Goal: Task Accomplishment & Management: Manage account settings

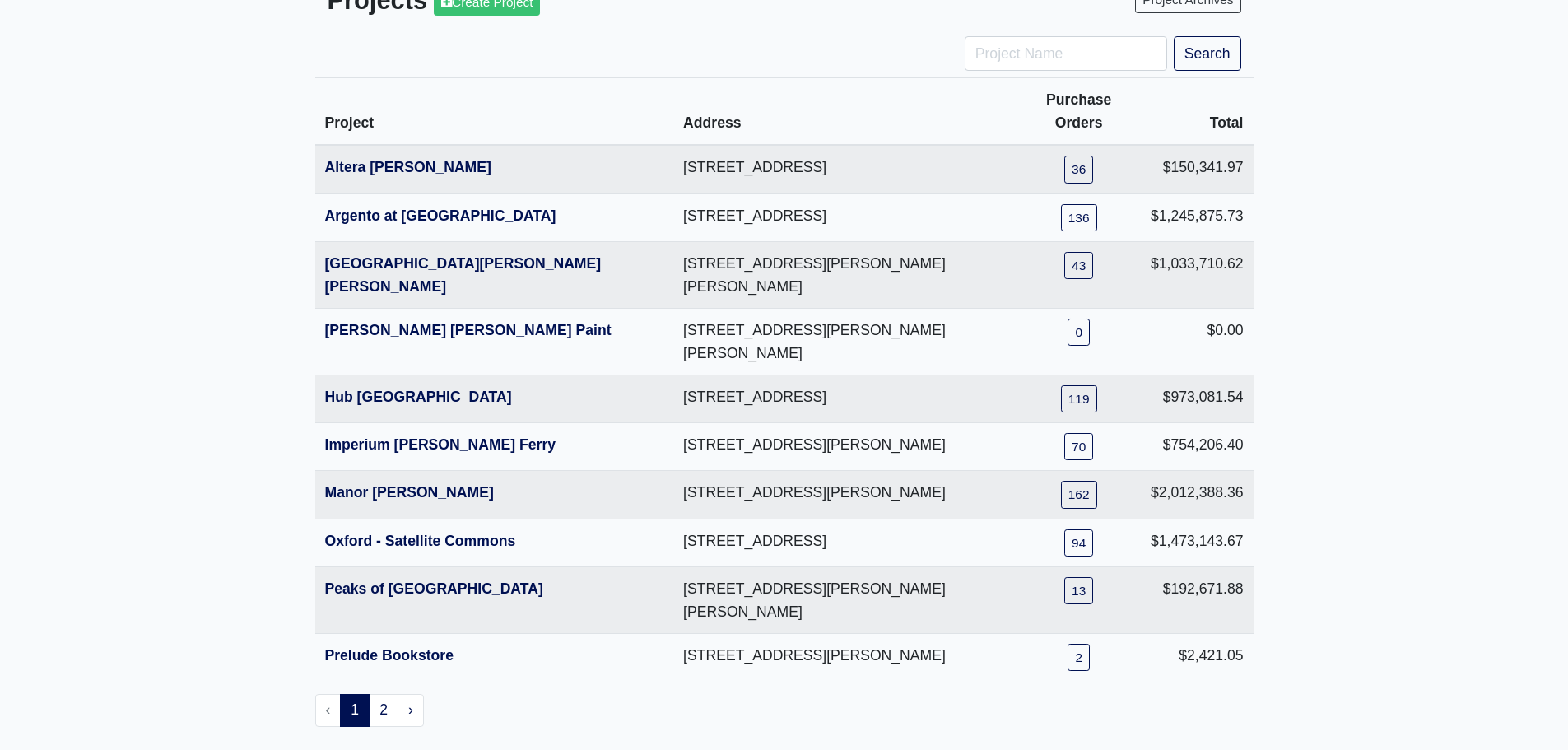
scroll to position [134, 0]
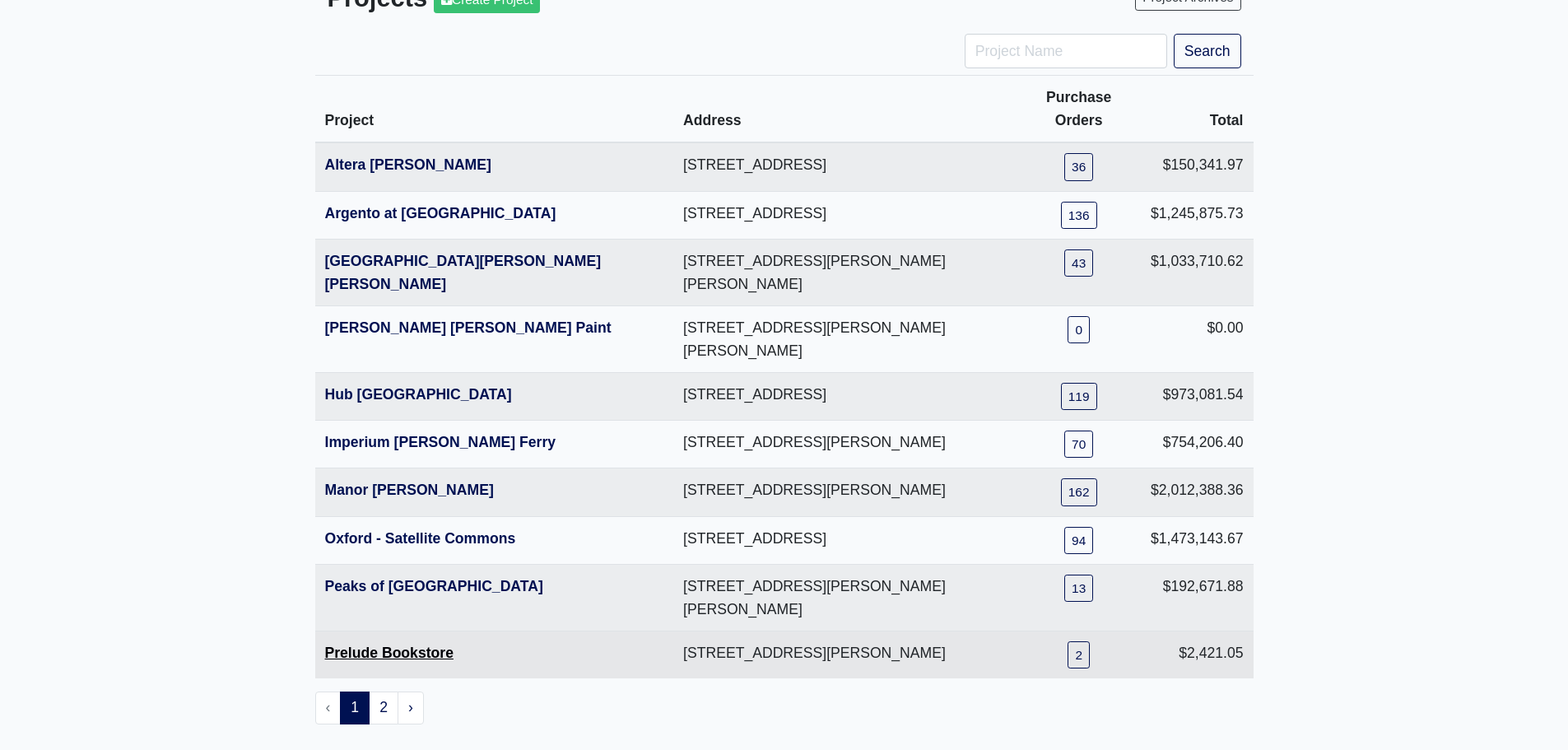
click at [440, 645] on link "Prelude Bookstore" at bounding box center [389, 652] width 128 height 16
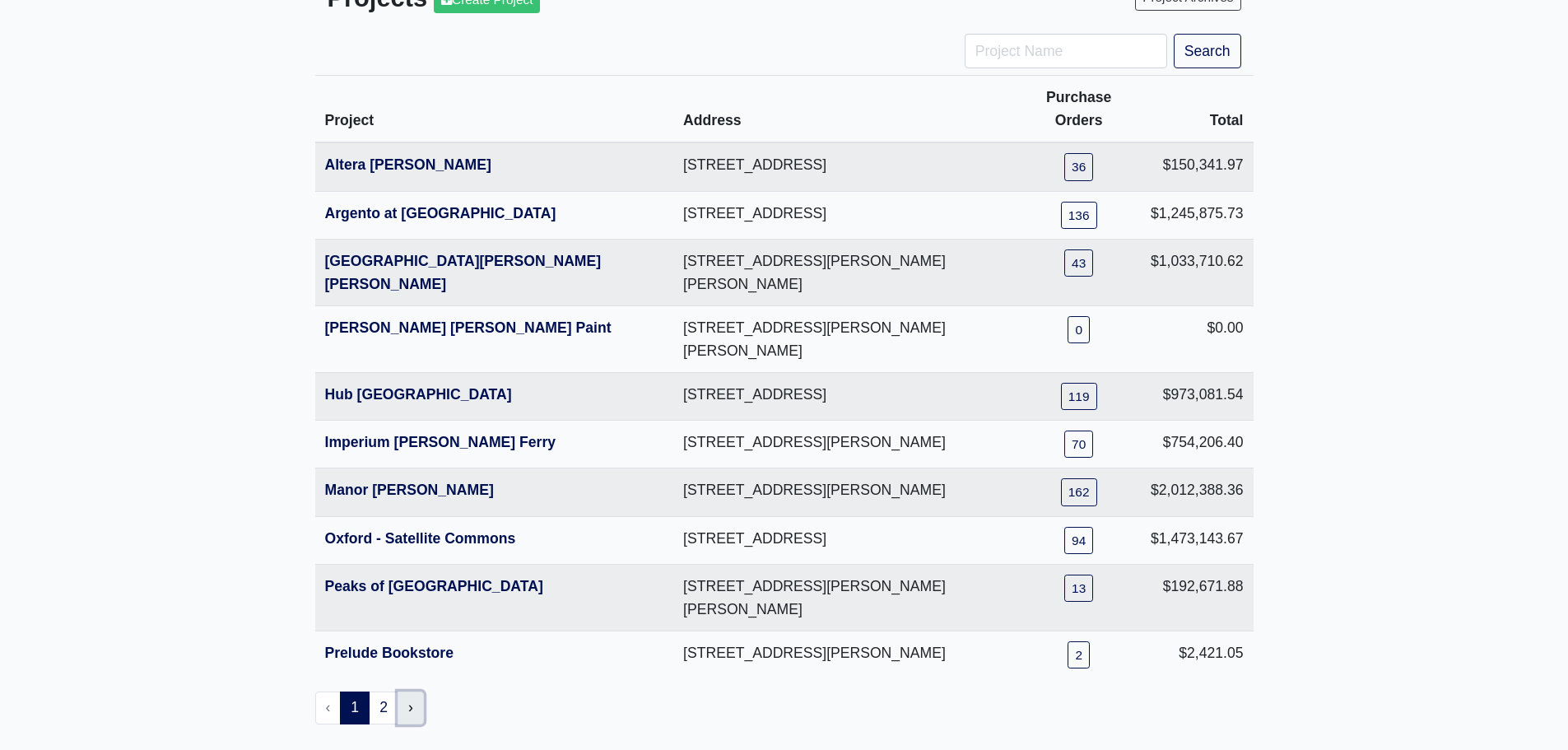
click at [402, 691] on link "›" at bounding box center [411, 708] width 26 height 33
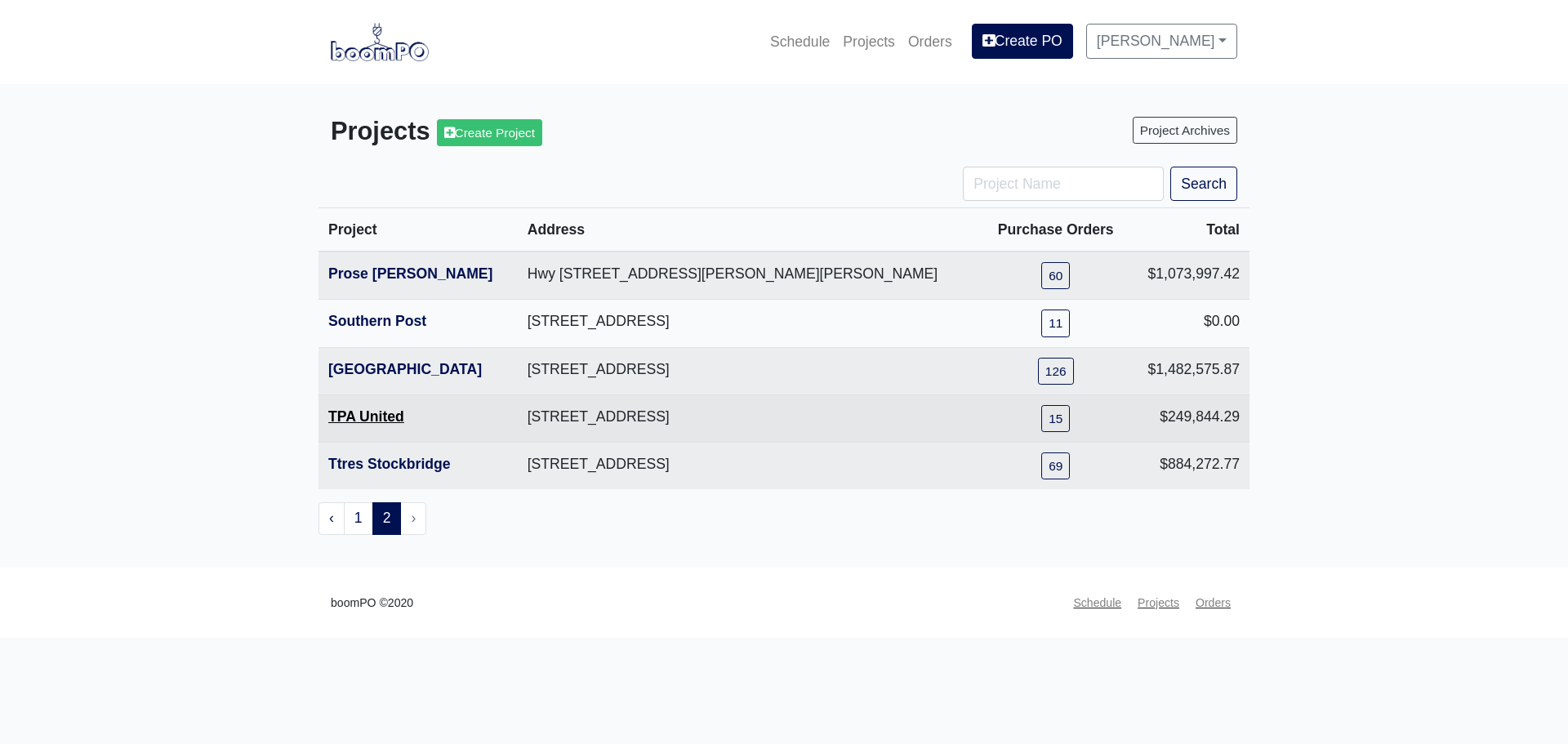
click at [381, 416] on link "TPA United" at bounding box center [366, 416] width 76 height 16
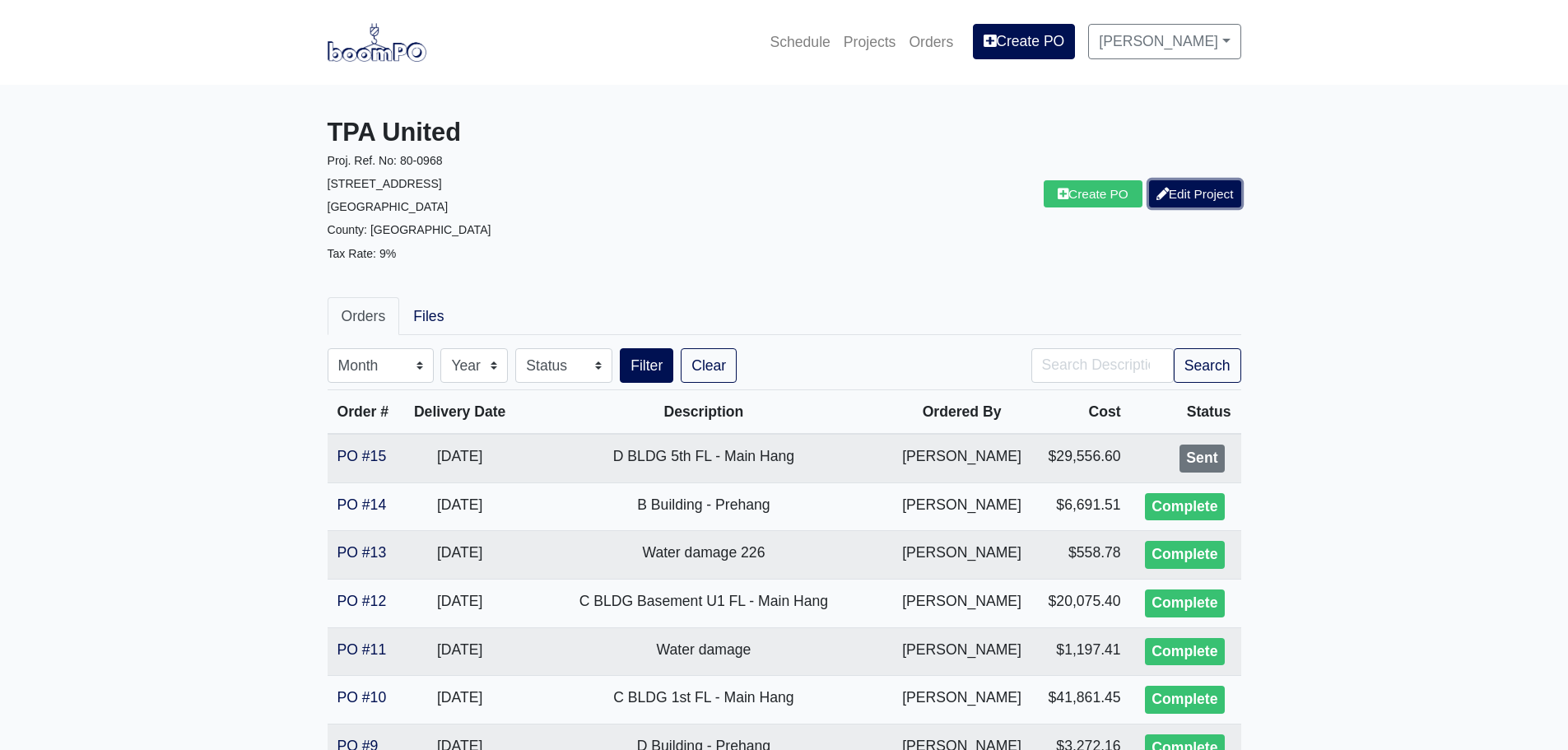
click at [1210, 188] on link "Edit Project" at bounding box center [1195, 193] width 92 height 27
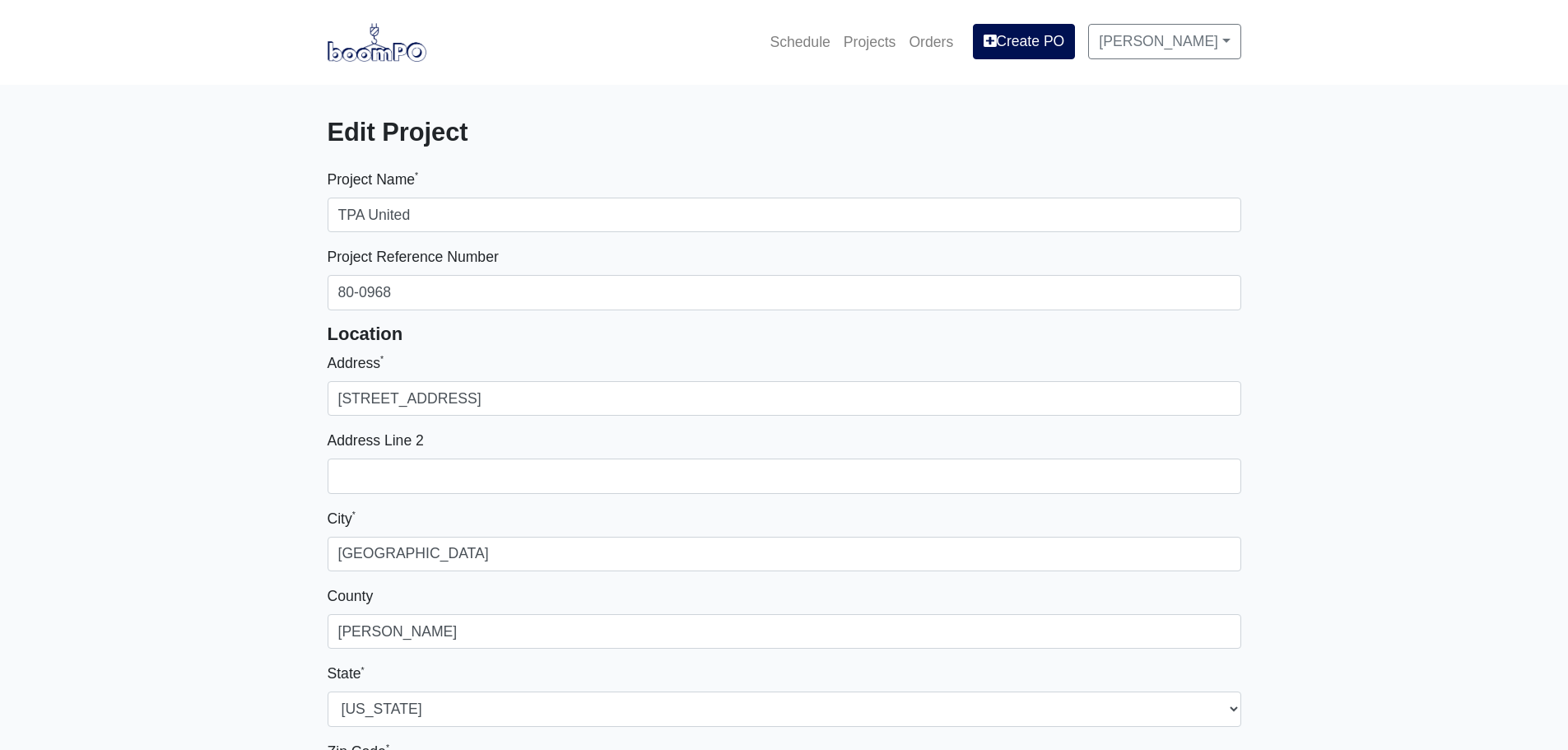
select select
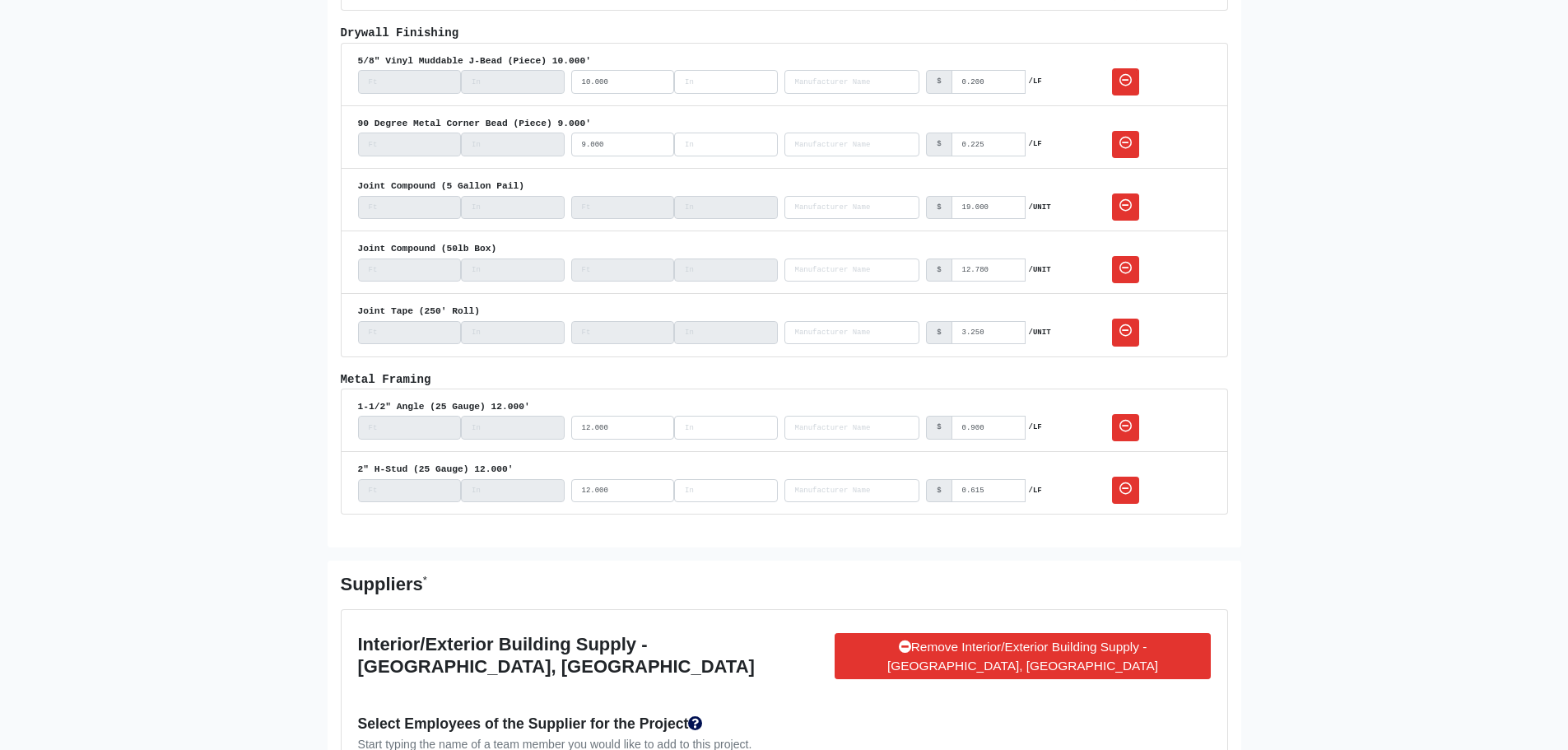
scroll to position [1975, 0]
